Goal: Information Seeking & Learning: Understand process/instructions

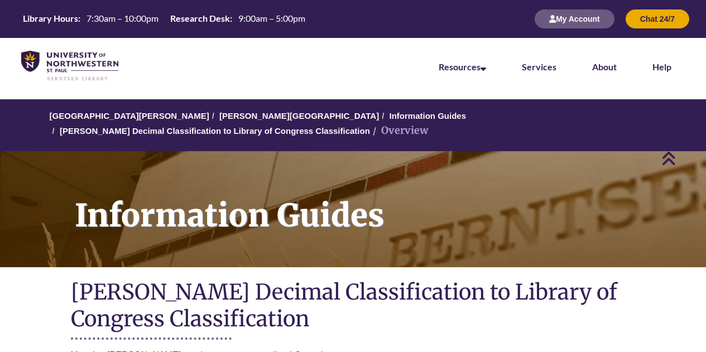
scroll to position [223, 0]
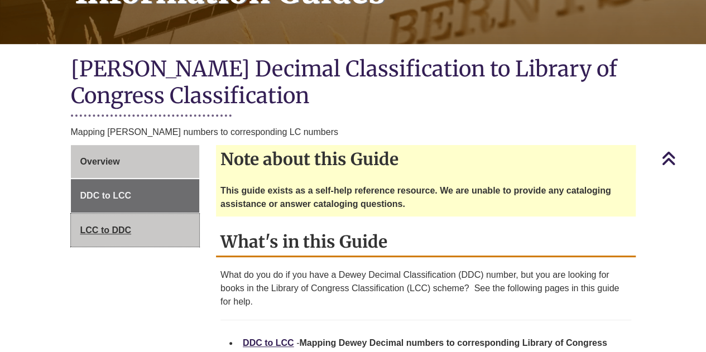
click at [107, 225] on span "LCC to DDC" at bounding box center [105, 229] width 51 height 9
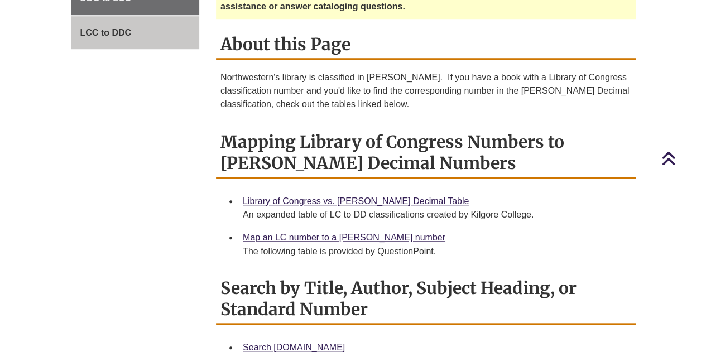
scroll to position [446, 0]
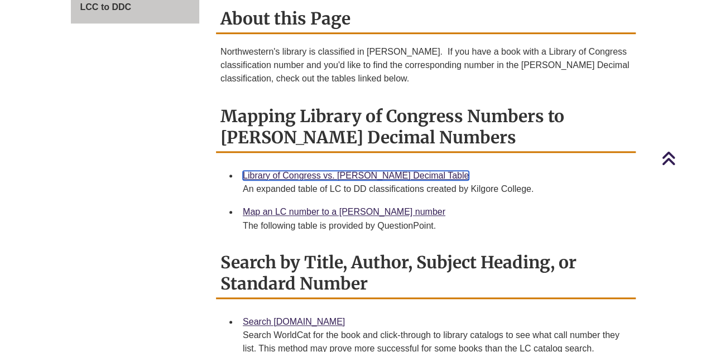
click at [304, 171] on link "Library of Congress vs. [PERSON_NAME] Decimal Table" at bounding box center [356, 175] width 226 height 9
drag, startPoint x: 223, startPoint y: 103, endPoint x: 371, endPoint y: 124, distance: 148.8
click at [371, 124] on h2 "Mapping Library of Congress Numbers to [PERSON_NAME] Decimal Numbers" at bounding box center [426, 127] width 420 height 51
copy h2 "Mapping Library of Congress Numbers to [PERSON_NAME] Decimal Numbers"
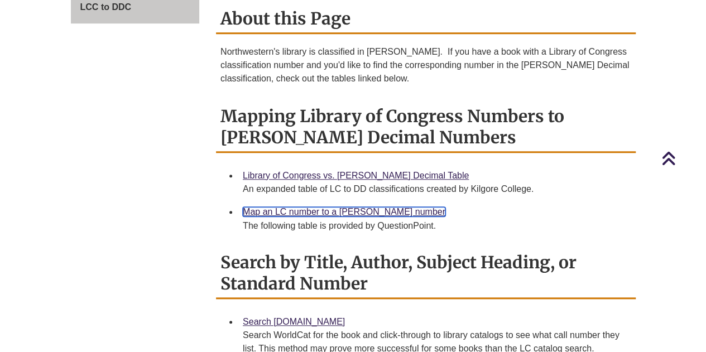
click at [344, 207] on link "Map an LC number to a [PERSON_NAME] number" at bounding box center [344, 211] width 203 height 9
